Goal: Task Accomplishment & Management: Manage account settings

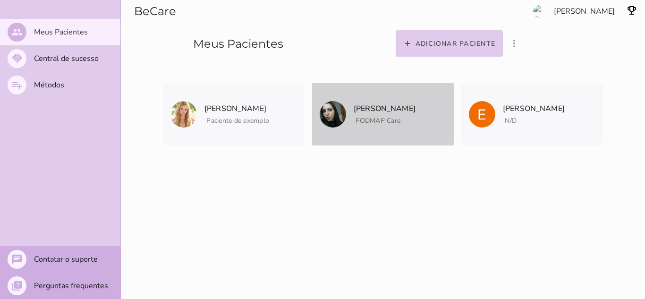
click at [376, 105] on p "[PERSON_NAME]" at bounding box center [385, 108] width 62 height 13
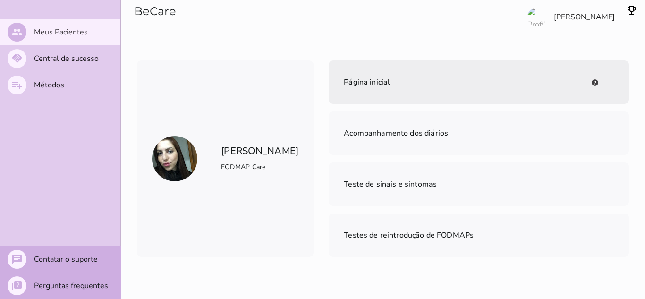
click at [347, 85] on span "Página inicial" at bounding box center [367, 82] width 46 height 10
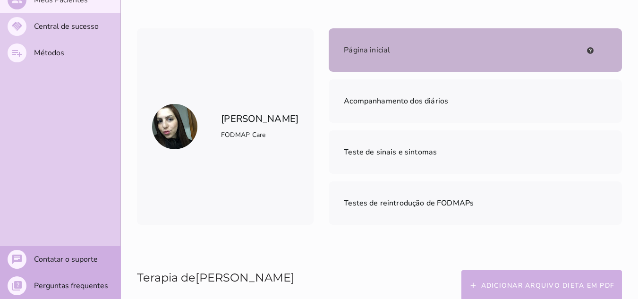
scroll to position [47, 0]
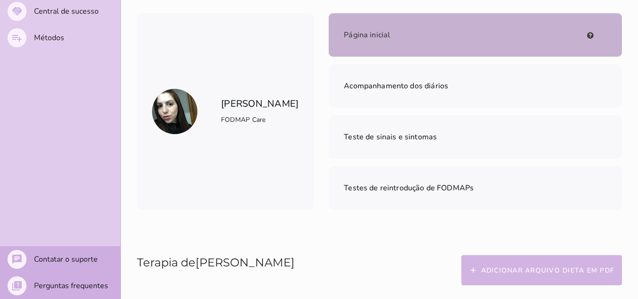
click at [491, 255] on button "add Adicionar arquivo dieta em PDF" at bounding box center [541, 270] width 161 height 30
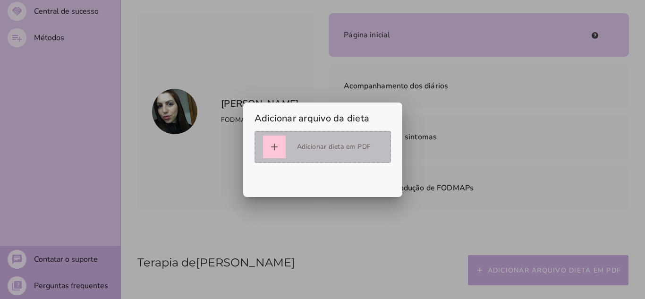
click at [301, 147] on div "Adicionar dieta em PDF" at bounding box center [334, 146] width 74 height 11
click at [275, 146] on icon "add" at bounding box center [274, 146] width 11 height 11
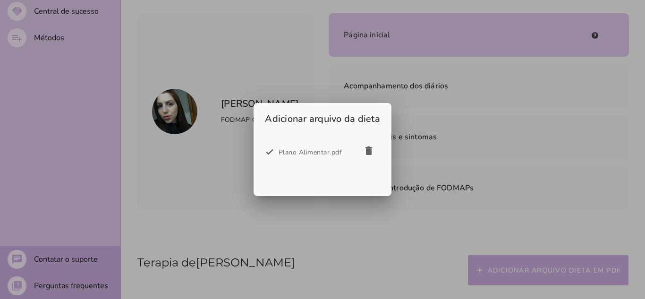
click at [432, 145] on div at bounding box center [322, 149] width 645 height 299
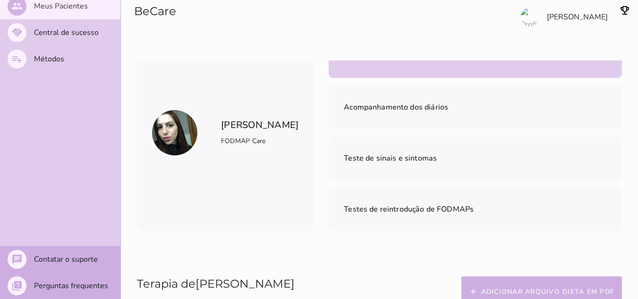
scroll to position [0, 0]
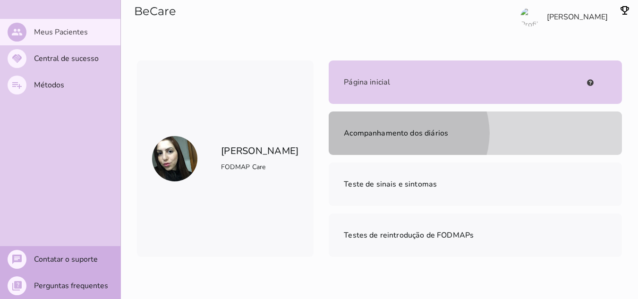
drag, startPoint x: 535, startPoint y: 83, endPoint x: 529, endPoint y: 86, distance: 6.8
click at [448, 128] on span "Acompanhamento dos diários" at bounding box center [396, 133] width 104 height 10
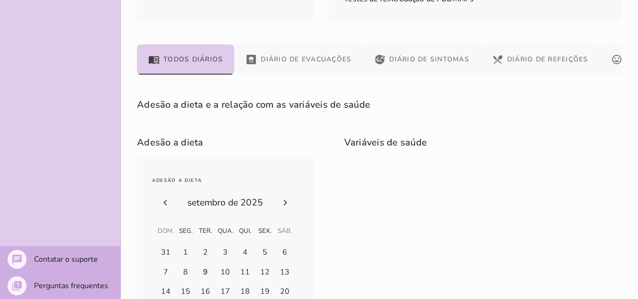
scroll to position [238, 0]
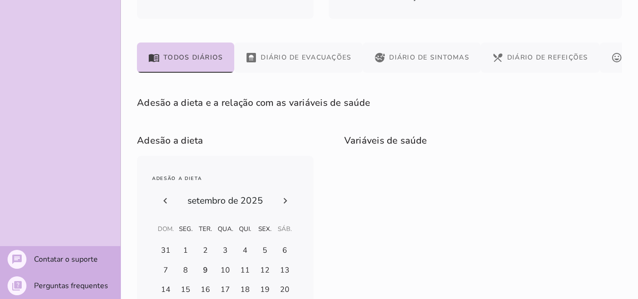
click at [205, 265] on div "9" at bounding box center [205, 270] width 5 height 10
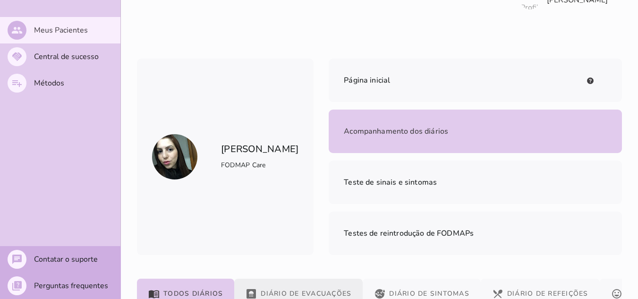
scroll to position [49, 0]
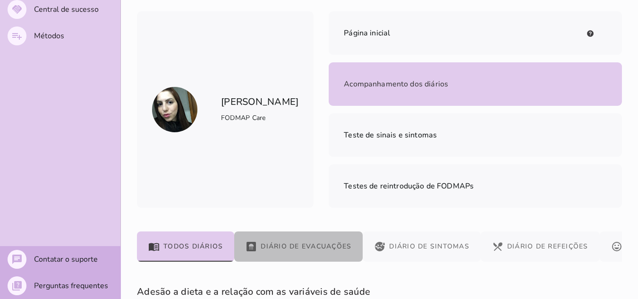
click at [296, 231] on button "bathroom Diário de Evacuações" at bounding box center [298, 246] width 128 height 30
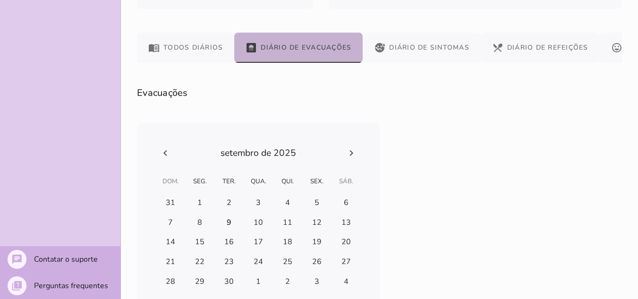
scroll to position [256, 0]
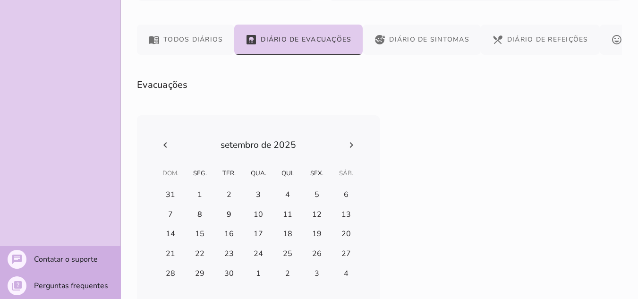
click at [202, 207] on h-0 at bounding box center [200, 214] width 28 height 15
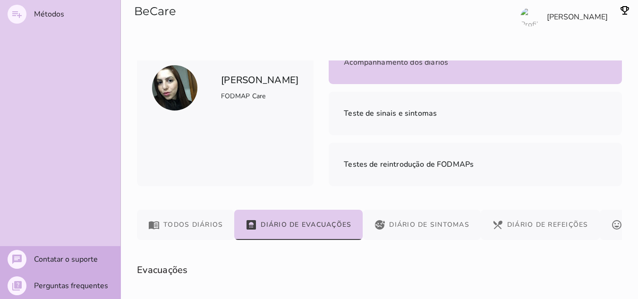
scroll to position [67, 0]
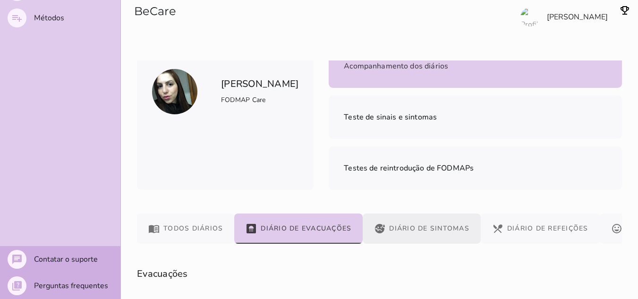
click at [399, 213] on button "sick Diário de Sintomas" at bounding box center [422, 228] width 118 height 30
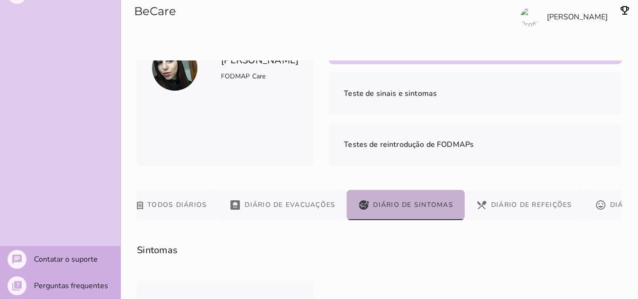
scroll to position [59, 0]
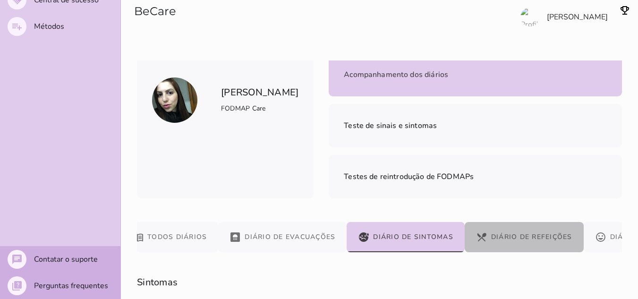
click at [522, 222] on button "restaurant_menu Diário de Refeições" at bounding box center [524, 237] width 119 height 30
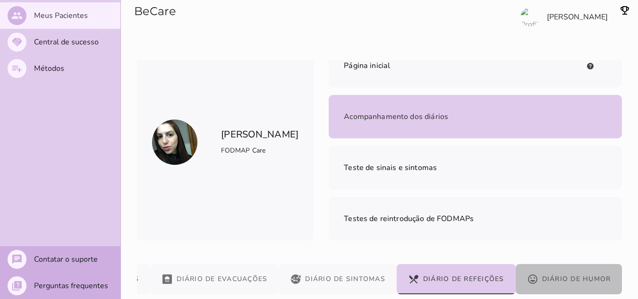
click at [583, 264] on button "mood Diário de Humor" at bounding box center [569, 279] width 107 height 30
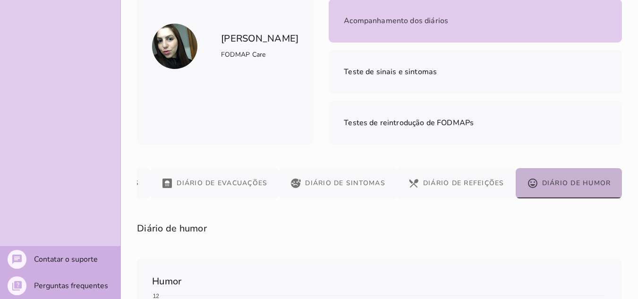
scroll to position [0, 0]
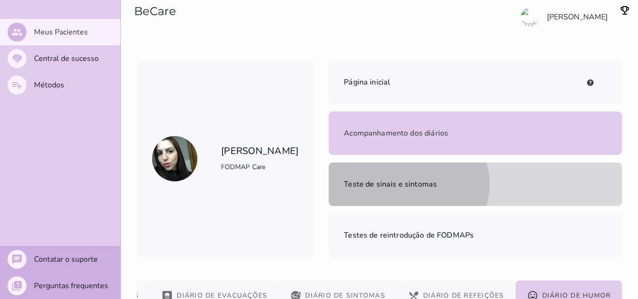
click at [371, 178] on span "Teste de sinais e sintomas" at bounding box center [390, 184] width 93 height 13
